Goal: Task Accomplishment & Management: Complete application form

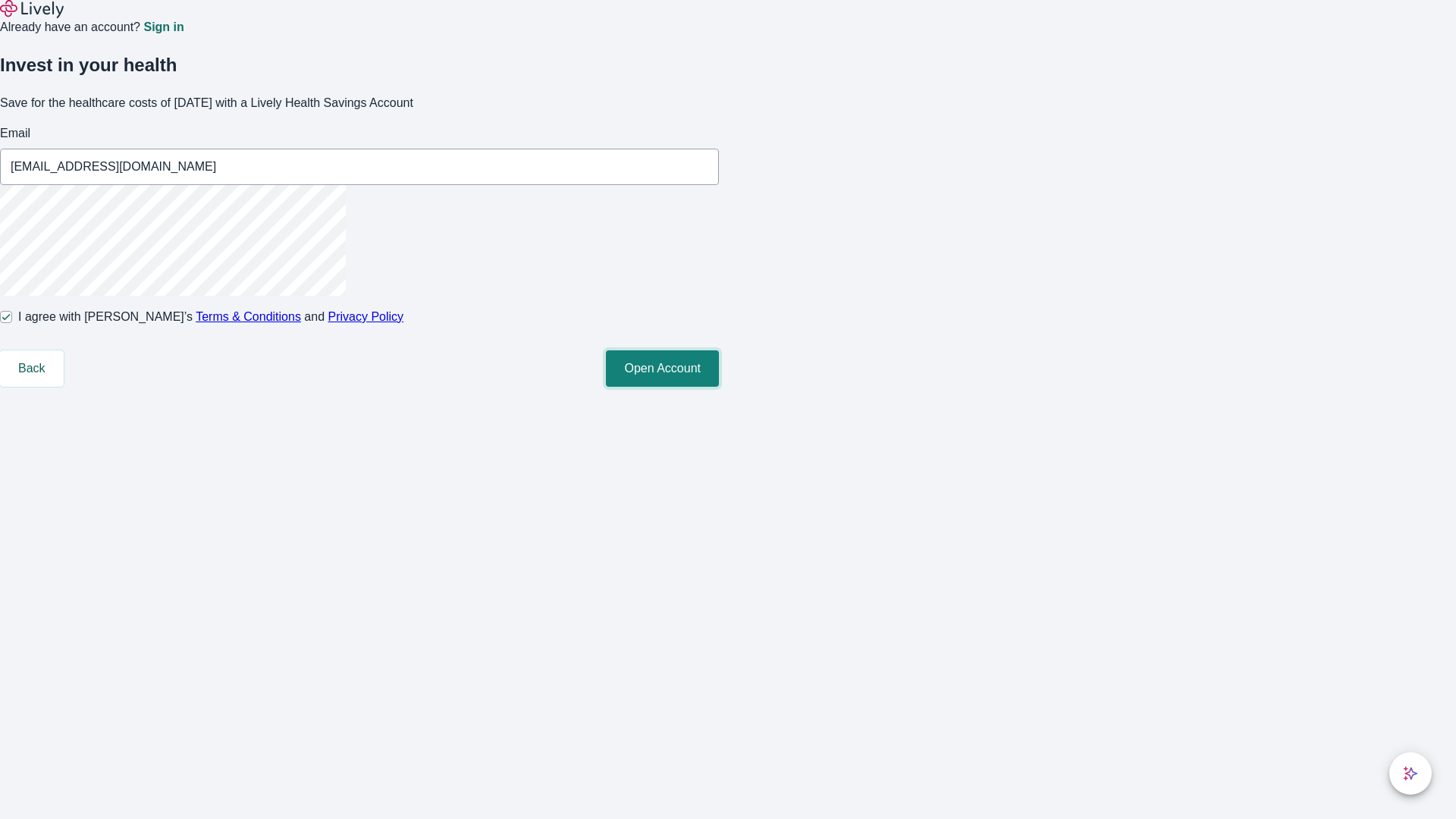
click at [719, 387] on button "Open Account" at bounding box center [662, 368] width 113 height 36
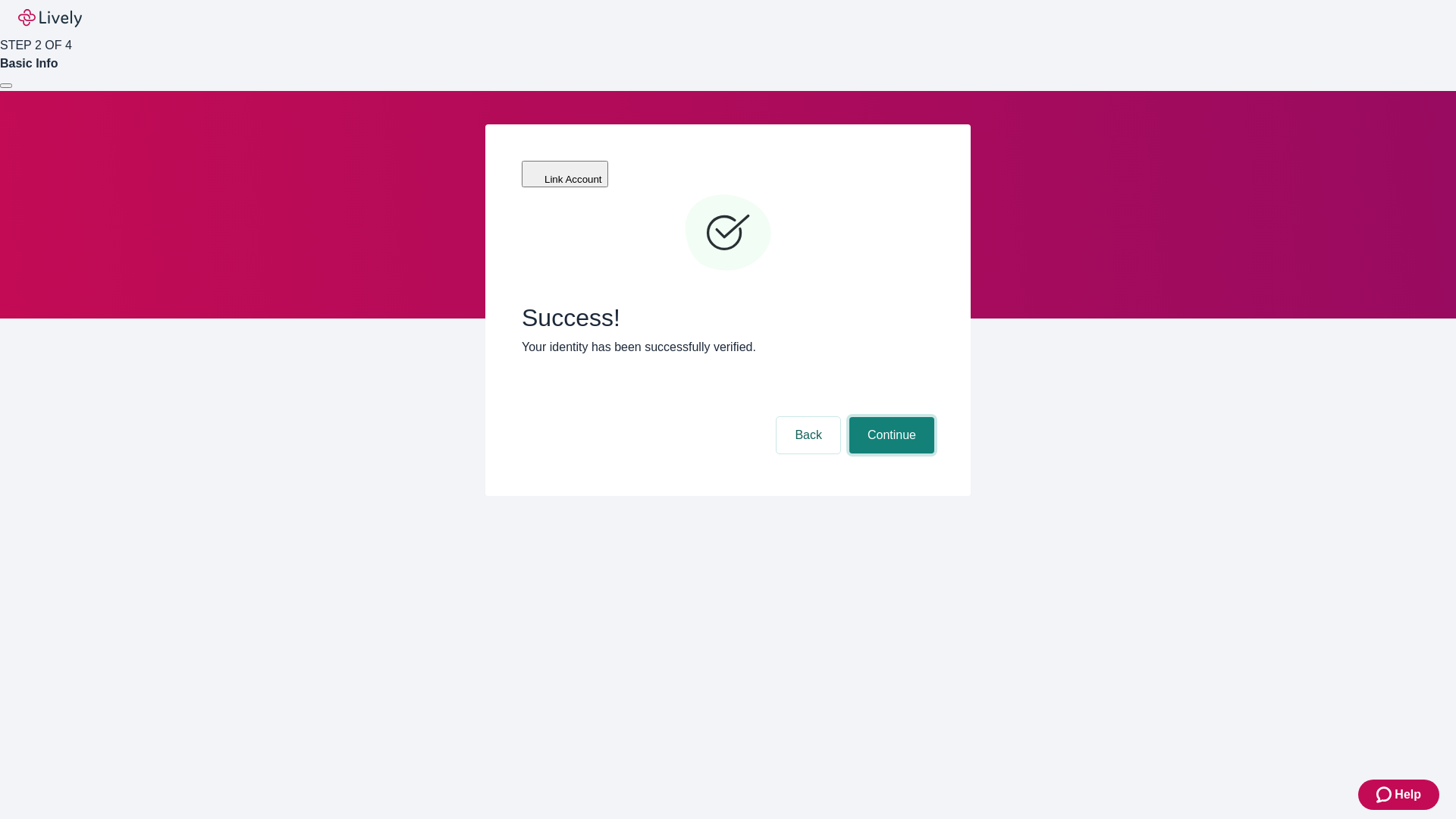
click at [889, 417] on button "Continue" at bounding box center [891, 435] width 85 height 36
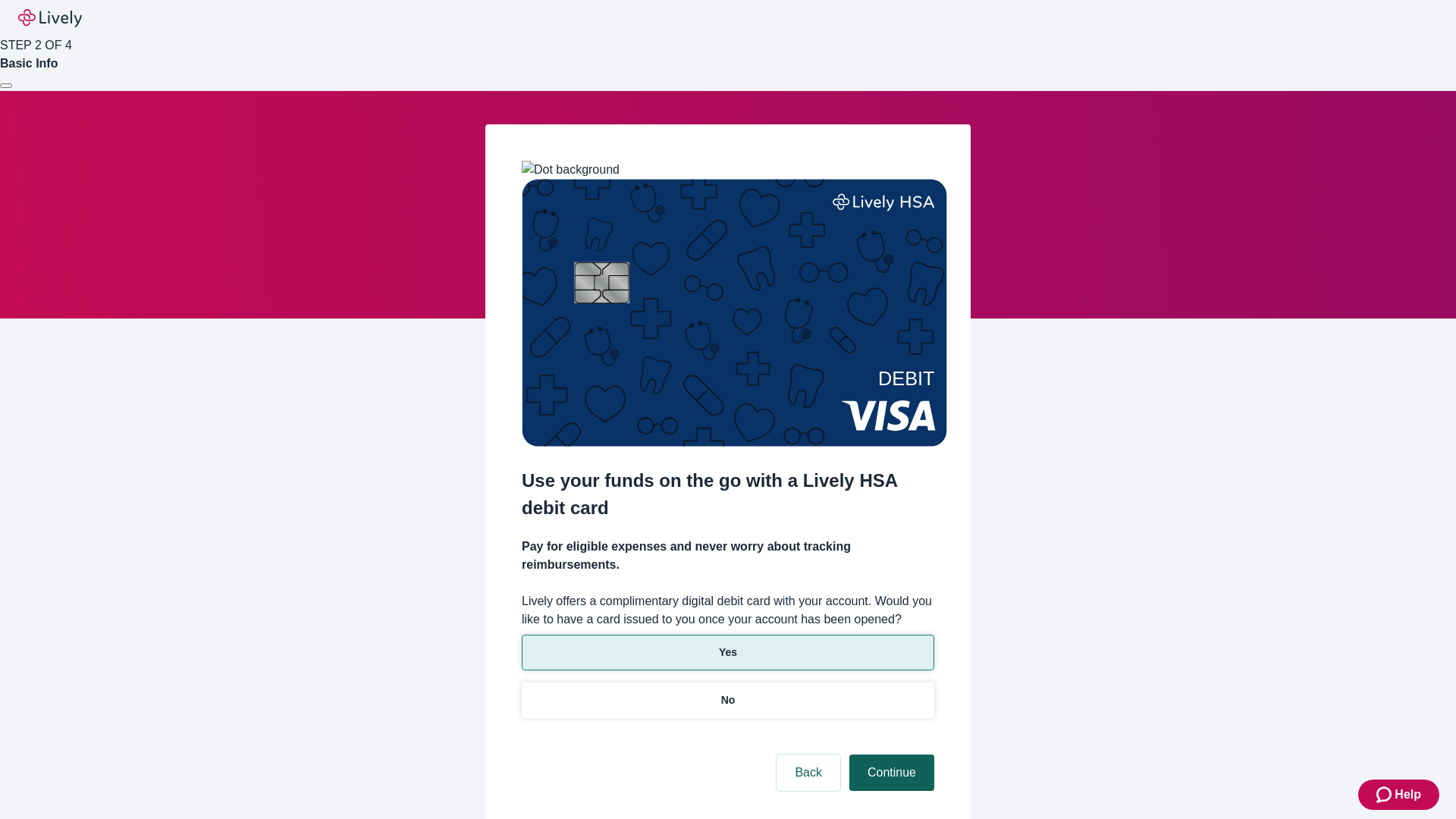
click at [728, 644] on p "Yes" at bounding box center [728, 652] width 18 height 16
click at [889, 754] on button "Continue" at bounding box center [891, 772] width 85 height 36
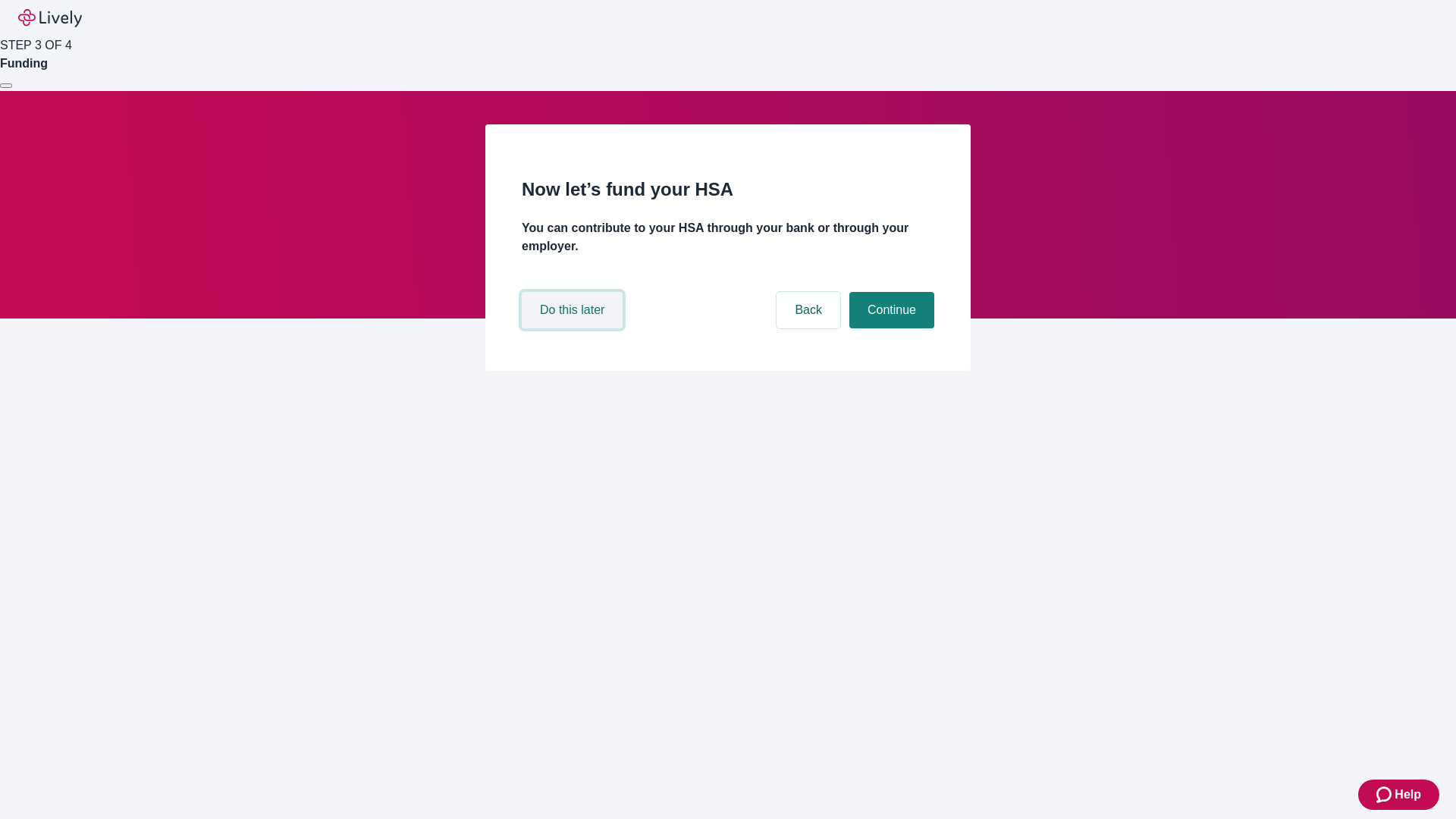
click at [574, 328] on button "Do this later" at bounding box center [572, 309] width 101 height 36
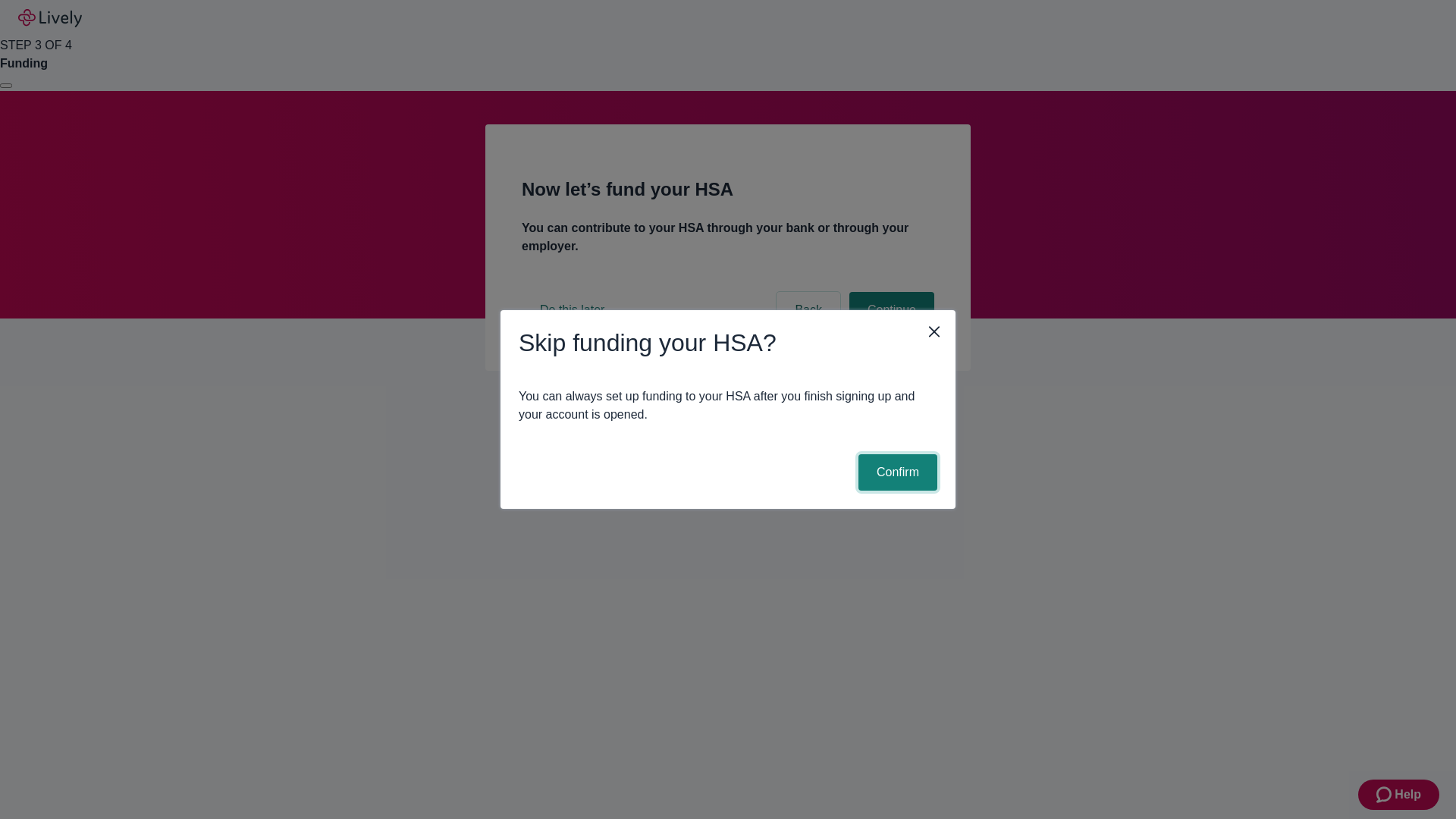
click at [896, 472] on button "Confirm" at bounding box center [898, 472] width 79 height 36
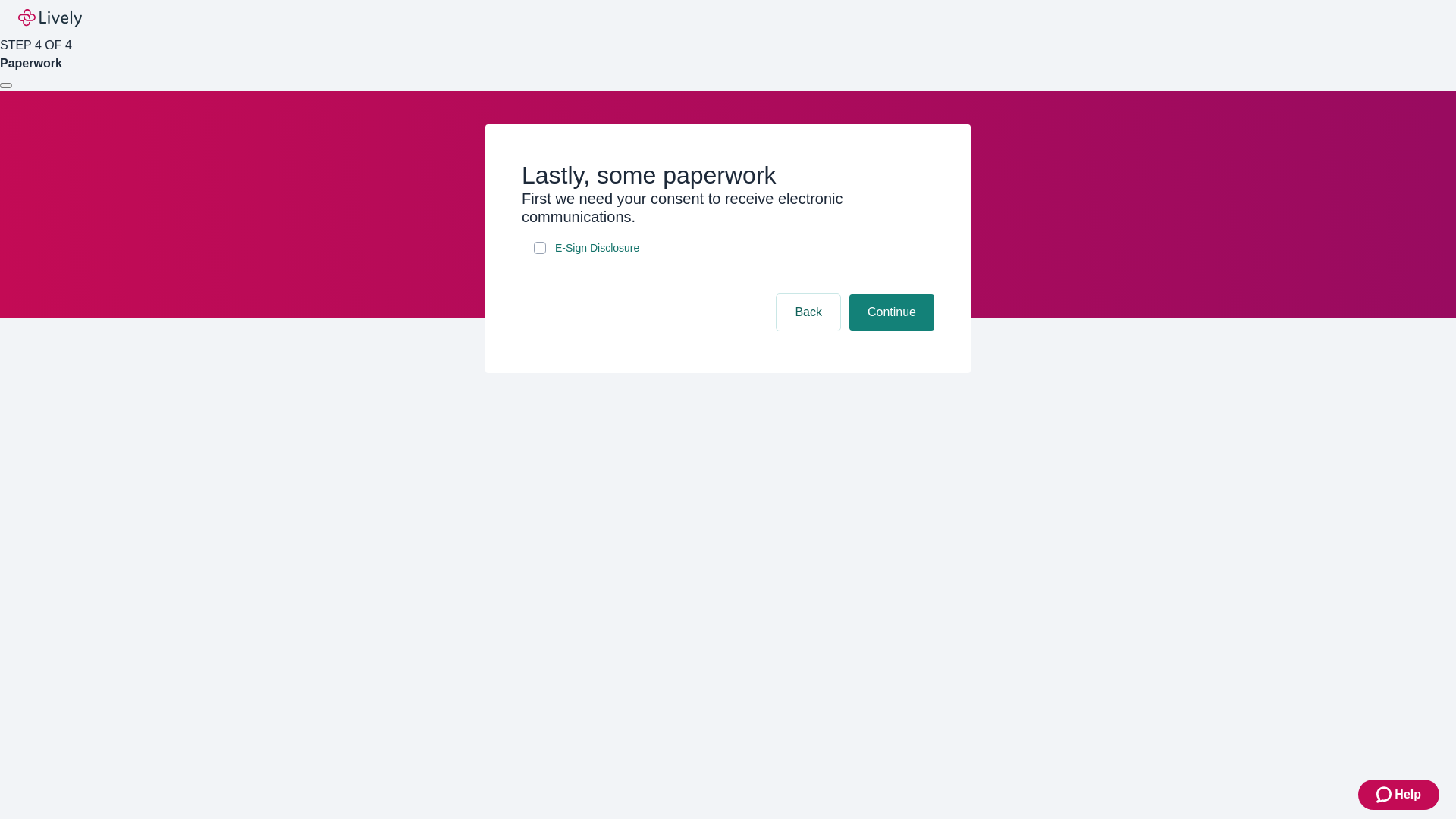
click at [540, 254] on input "E-Sign Disclosure" at bounding box center [540, 248] width 12 height 12
checkbox input "true"
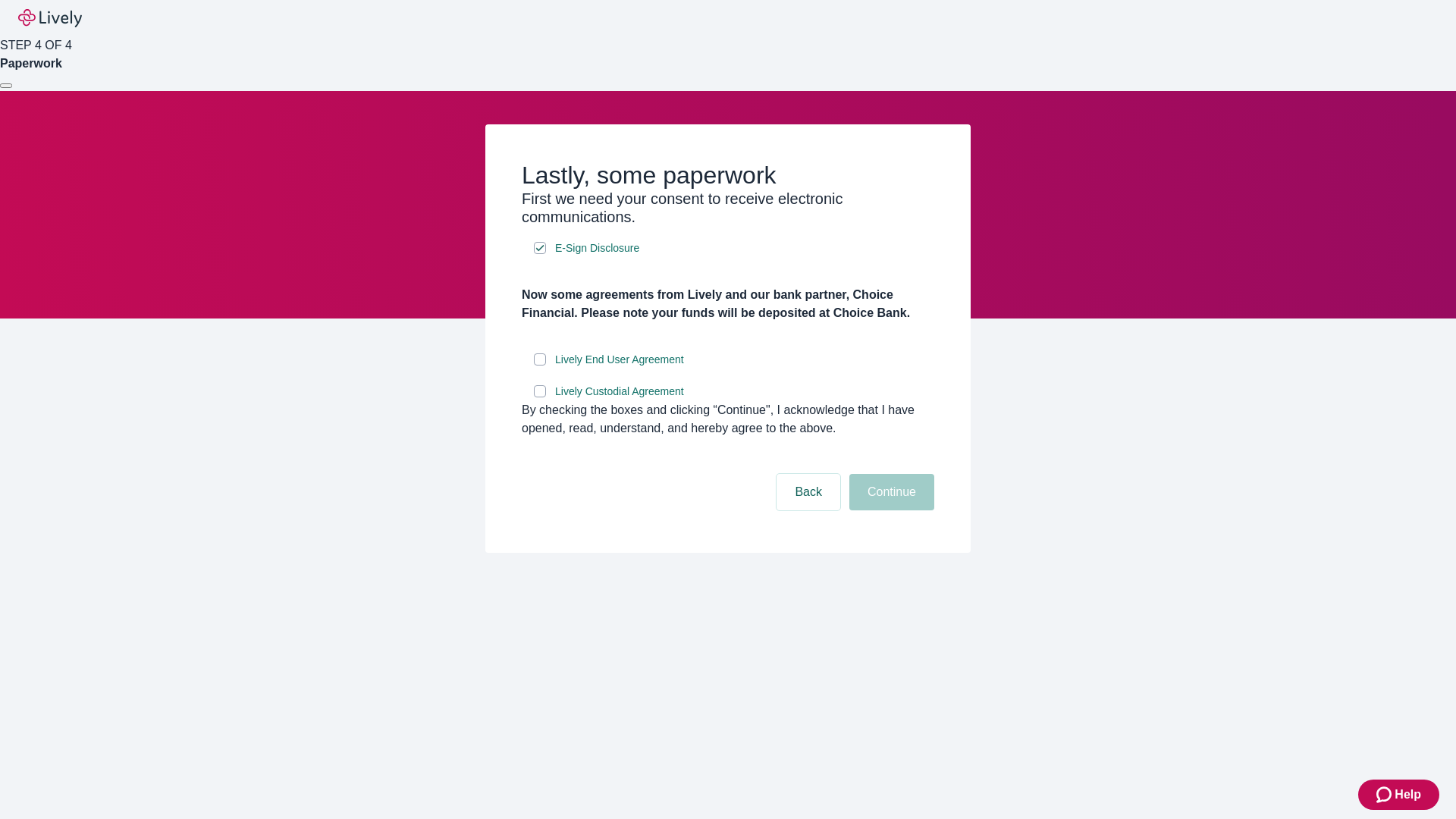
click at [540, 366] on input "Lively End User Agreement" at bounding box center [540, 359] width 12 height 12
checkbox input "true"
click at [540, 397] on input "Lively Custodial Agreement" at bounding box center [540, 391] width 12 height 12
checkbox input "true"
click at [889, 510] on button "Continue" at bounding box center [891, 492] width 85 height 36
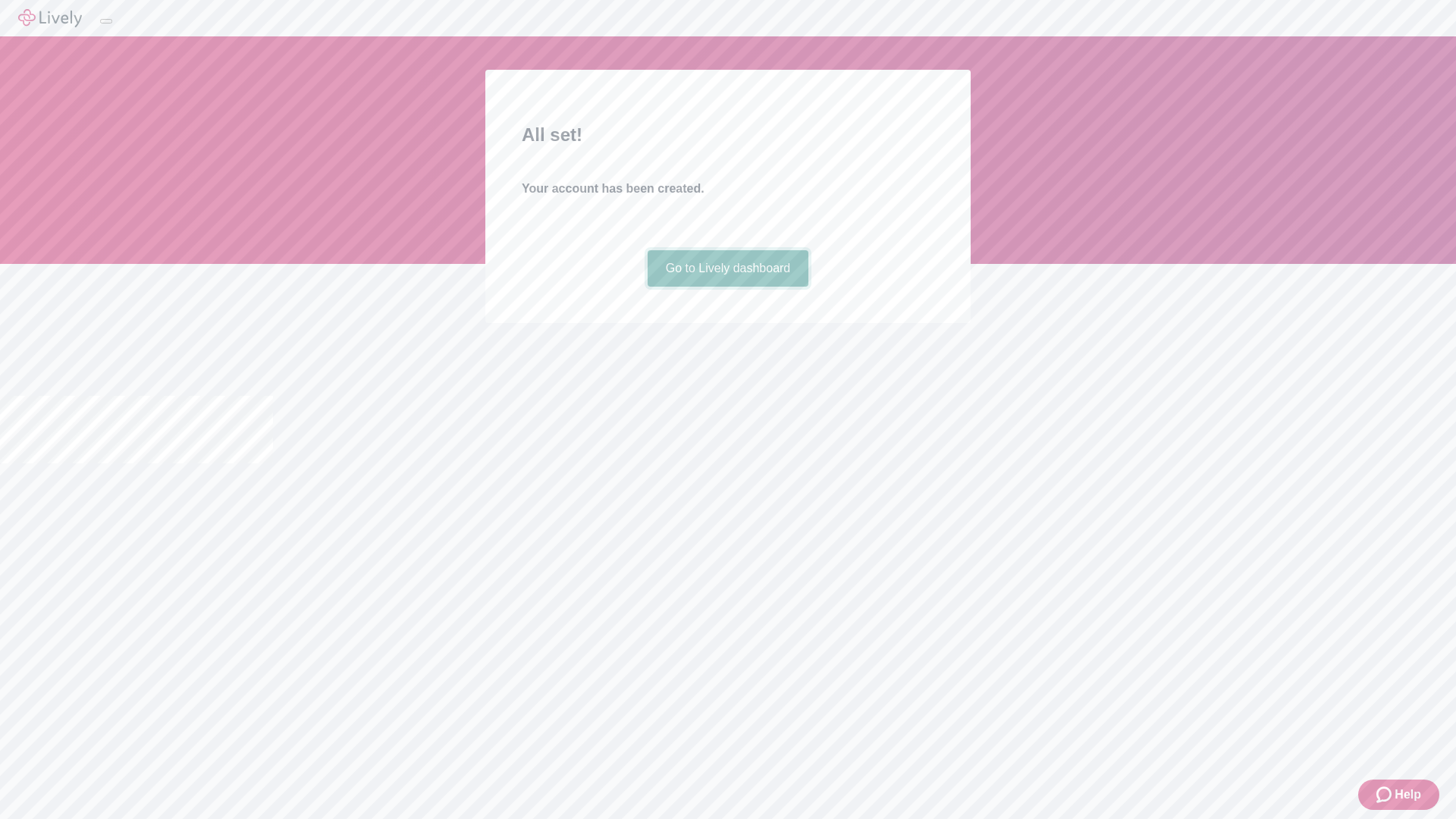
click at [728, 286] on link "Go to Lively dashboard" at bounding box center [728, 268] width 162 height 36
